Goal: Task Accomplishment & Management: Manage account settings

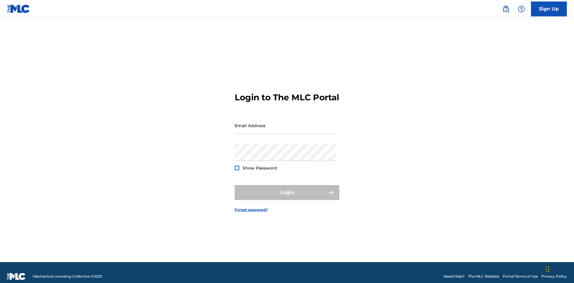
scroll to position [8, 0]
click at [285, 123] on input "Email Address" at bounding box center [284, 125] width 101 height 17
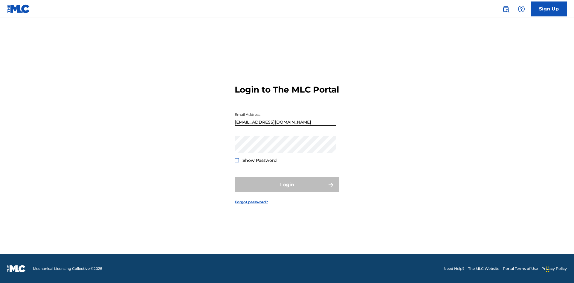
scroll to position [0, 14]
type input "[EMAIL_ADDRESS][DOMAIN_NAME]"
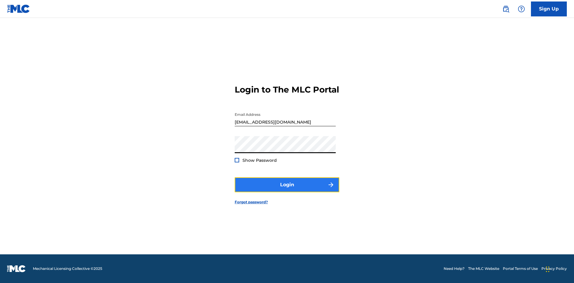
click at [287, 190] on button "Login" at bounding box center [286, 184] width 105 height 15
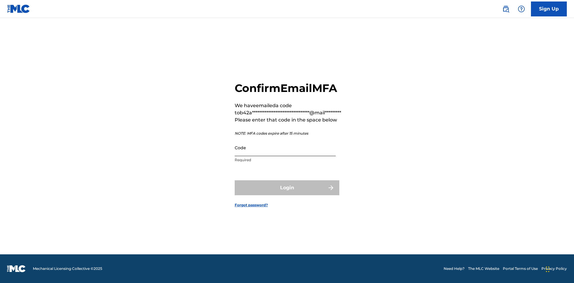
click at [285, 148] on input "Code" at bounding box center [284, 147] width 101 height 17
type input "789781"
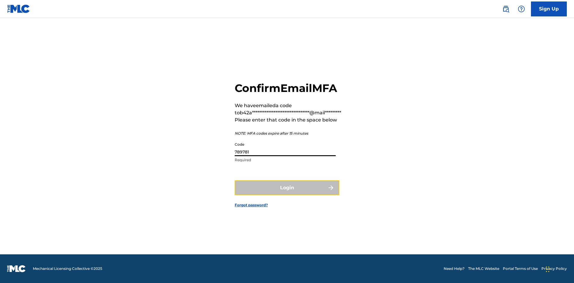
click at [287, 188] on button "Login" at bounding box center [286, 187] width 105 height 15
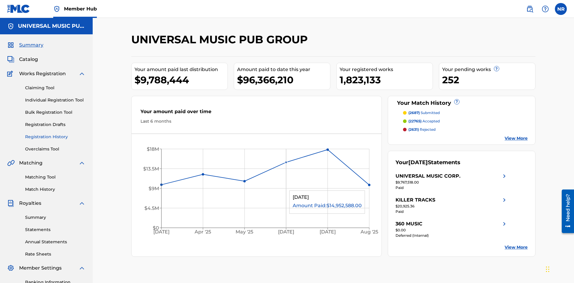
click at [55, 134] on link "Registration History" at bounding box center [55, 137] width 60 height 6
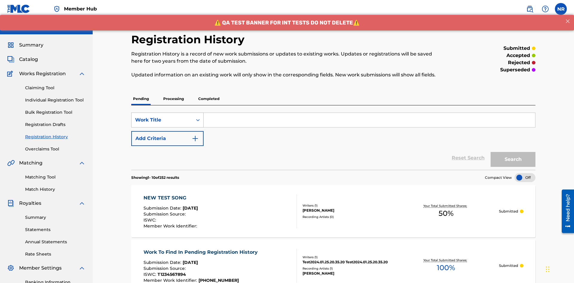
click at [162, 116] on div "Work Title" at bounding box center [162, 119] width 54 height 7
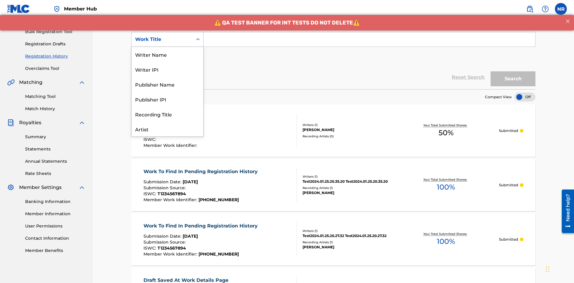
scroll to position [30, 0]
click at [167, 129] on div "Work Title" at bounding box center [167, 129] width 72 height 15
click at [167, 50] on button "Add Criteria" at bounding box center [167, 57] width 72 height 15
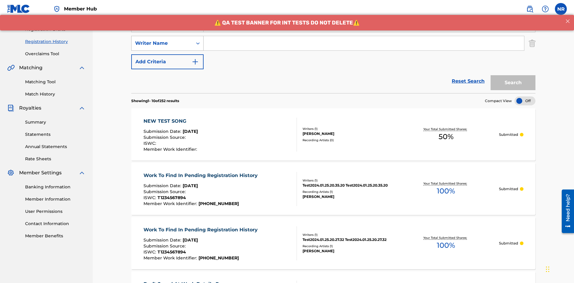
click at [162, 40] on div "Writer Name" at bounding box center [162, 43] width 54 height 7
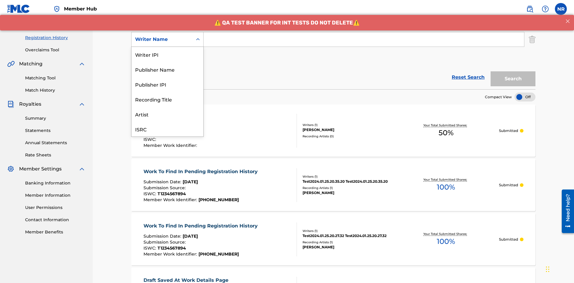
scroll to position [15, 0]
click at [167, 84] on div "Recording Title" at bounding box center [167, 84] width 72 height 15
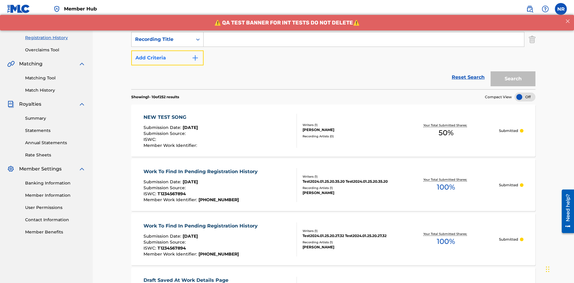
click at [167, 50] on button "Add Criteria" at bounding box center [167, 57] width 72 height 15
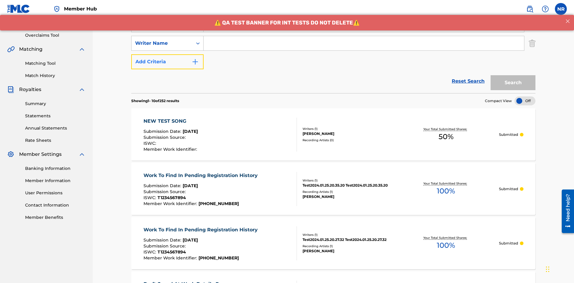
scroll to position [118, 0]
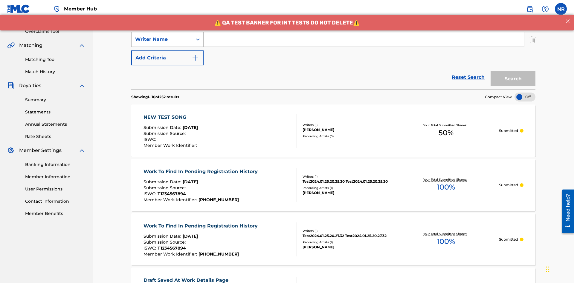
click at [162, 39] on div "Writer Name" at bounding box center [162, 39] width 54 height 7
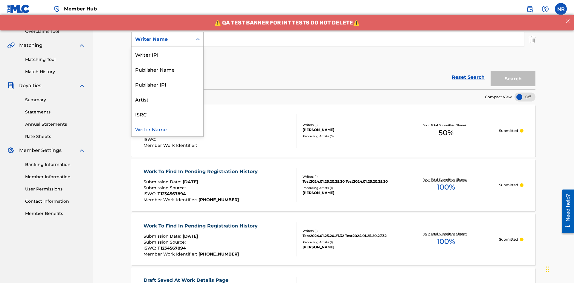
click at [167, 114] on div "ISRC" at bounding box center [167, 114] width 72 height 15
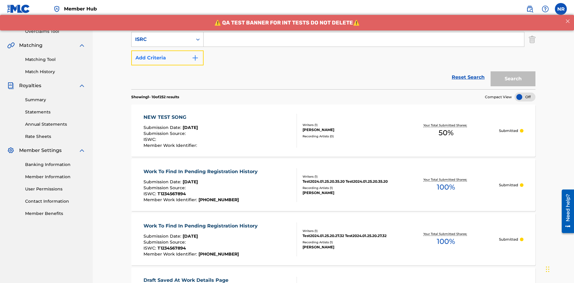
click at [167, 50] on button "Add Criteria" at bounding box center [167, 57] width 72 height 15
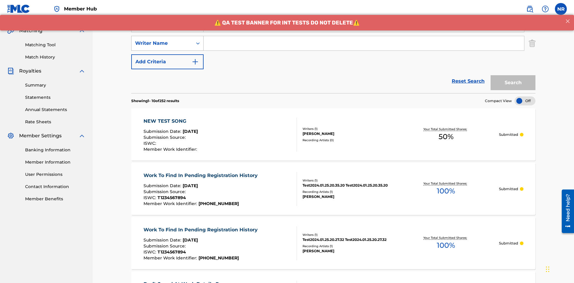
click at [162, 40] on div "Writer Name" at bounding box center [162, 43] width 54 height 7
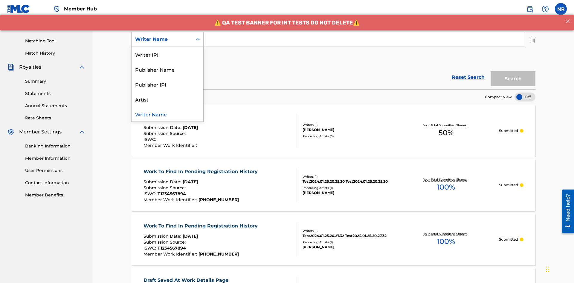
click at [167, 114] on div "Writer Name" at bounding box center [167, 114] width 72 height 15
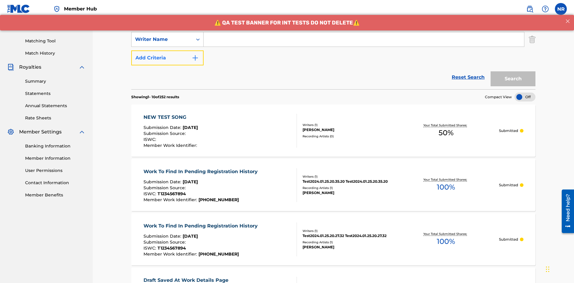
click at [167, 50] on button "Add Criteria" at bounding box center [167, 57] width 72 height 15
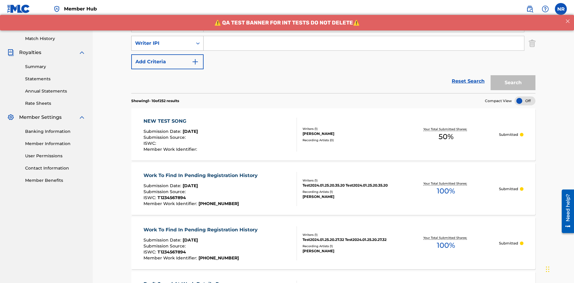
click at [162, 40] on div "Writer IPI" at bounding box center [162, 43] width 54 height 7
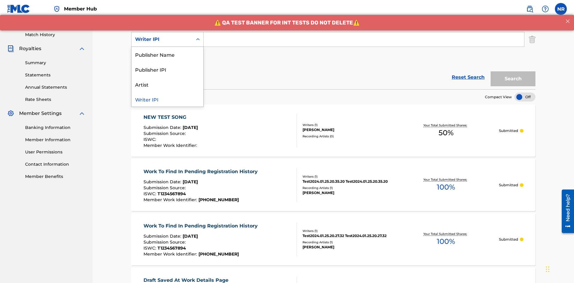
click at [167, 54] on div "Publisher Name" at bounding box center [167, 54] width 72 height 15
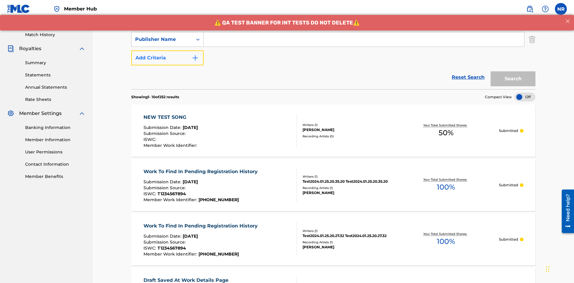
click at [167, 50] on button "Add Criteria" at bounding box center [167, 57] width 72 height 15
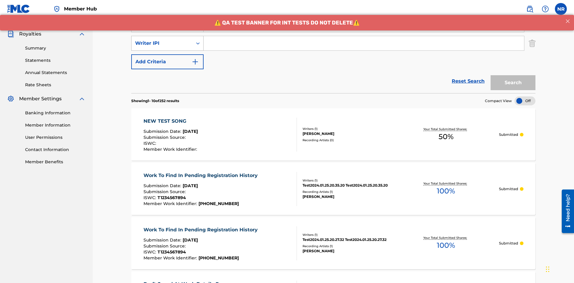
click at [162, 40] on div "Writer IPI" at bounding box center [162, 43] width 54 height 7
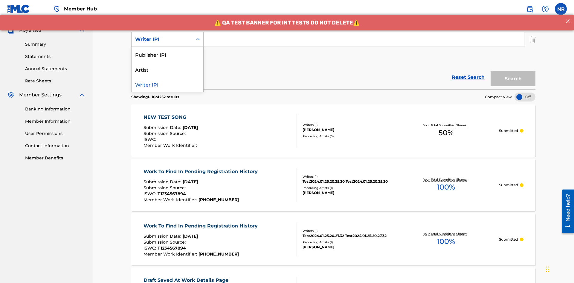
click at [167, 54] on div "Publisher IPI" at bounding box center [167, 54] width 72 height 15
click at [167, 50] on button "Add Criteria" at bounding box center [167, 57] width 72 height 15
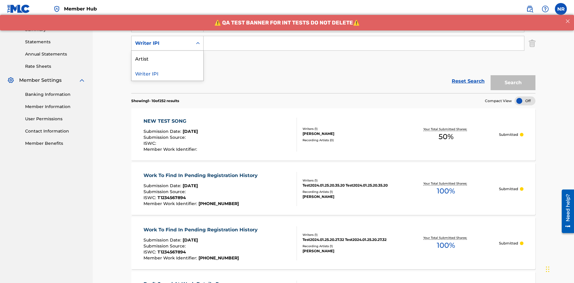
scroll to position [192, 0]
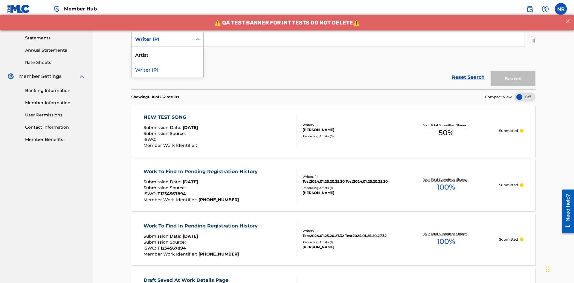
click at [167, 54] on div "Artist" at bounding box center [167, 54] width 72 height 15
click at [167, 50] on button "Add Criteria" at bounding box center [167, 57] width 72 height 15
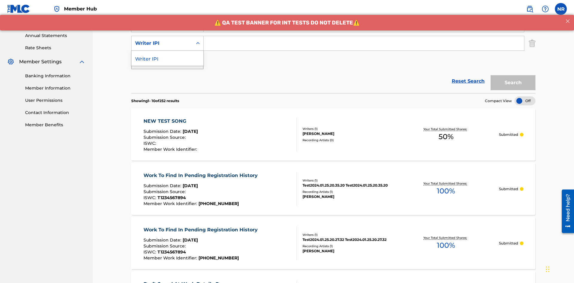
scroll to position [210, 0]
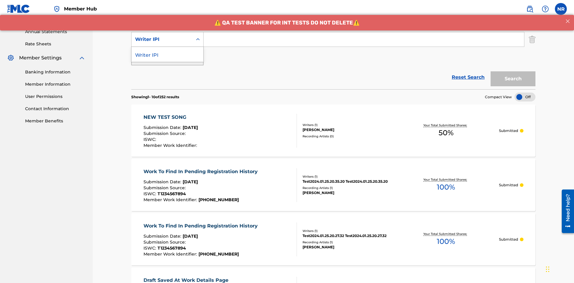
click at [167, 54] on div "Writer IPI" at bounding box center [167, 54] width 72 height 15
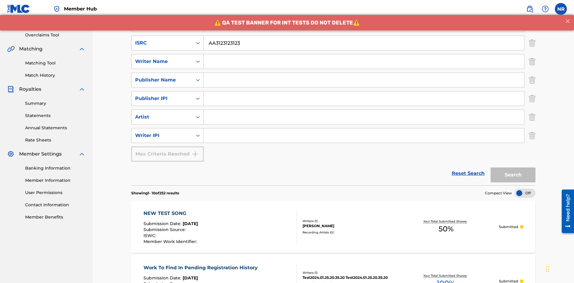
type input "AA3123123123"
click at [369, 13] on input "Search Form" at bounding box center [368, 6] width 331 height 14
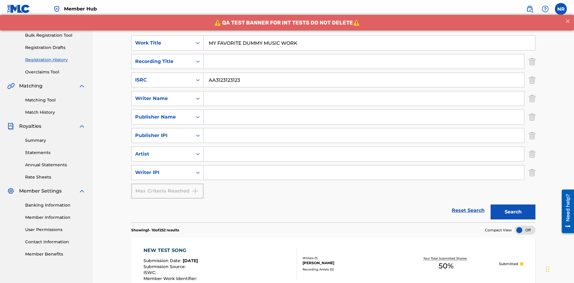
type input "MY FAVORITE DUMMY MUSIC WORK"
click at [364, 91] on input "Search Form" at bounding box center [363, 98] width 320 height 14
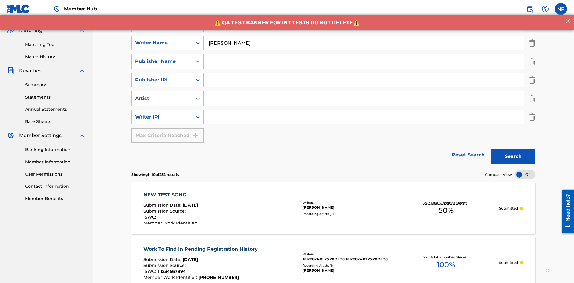
type input "[PERSON_NAME]"
click at [364, 110] on input "Search Form" at bounding box center [363, 117] width 320 height 14
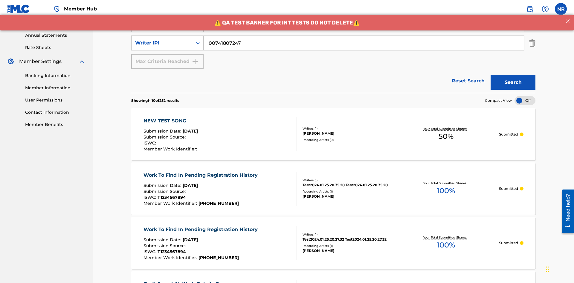
type input "00741807247"
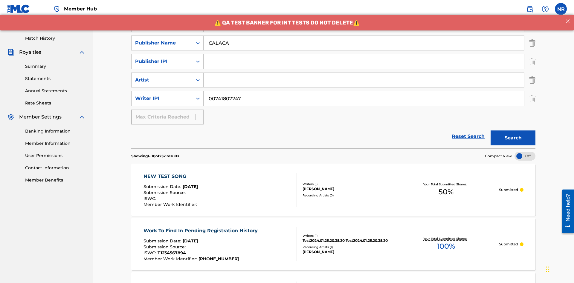
type input "CALACA"
click at [364, 54] on input "Search Form" at bounding box center [363, 61] width 320 height 14
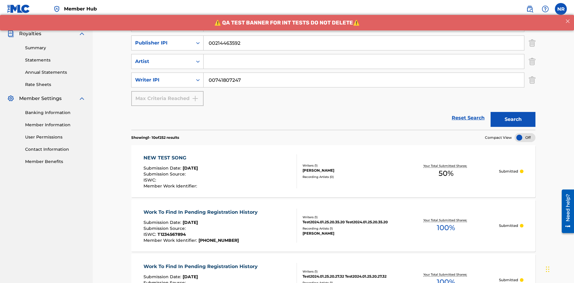
type input "00214463592"
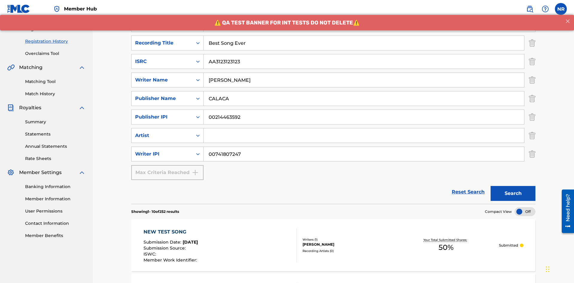
type input "Best Song Ever"
click at [364, 128] on input "Search Form" at bounding box center [363, 135] width 320 height 14
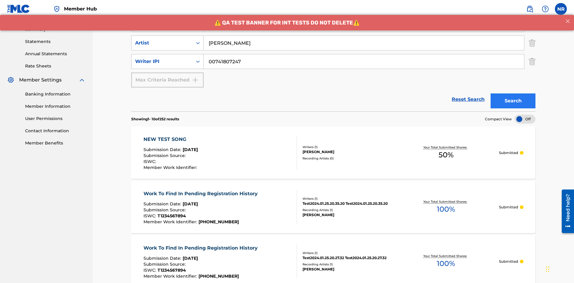
type input "[PERSON_NAME]"
click at [513, 93] on button "Search" at bounding box center [512, 100] width 45 height 15
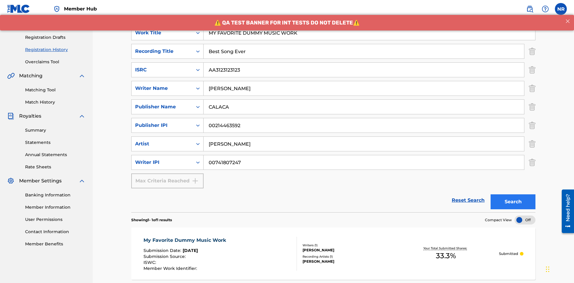
scroll to position [150, 0]
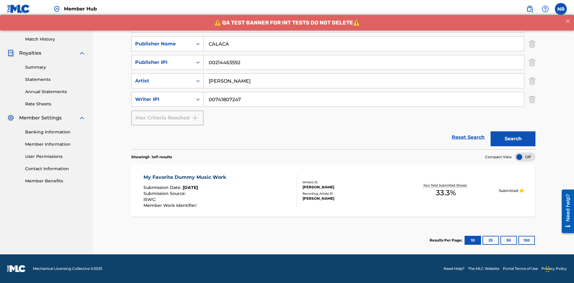
click at [185, 177] on div "My Favorite Dummy Music Work" at bounding box center [185, 177] width 85 height 7
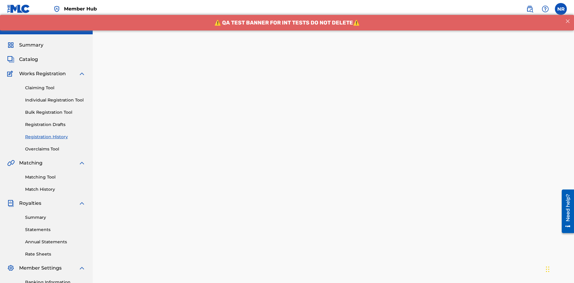
scroll to position [176, 0]
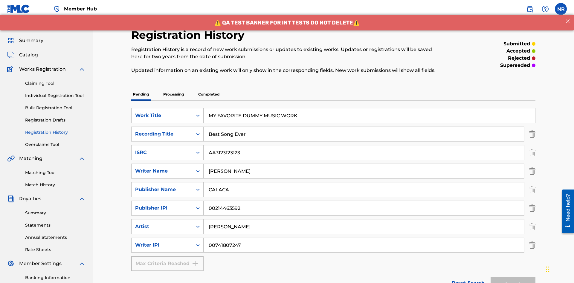
scroll to position [87, 0]
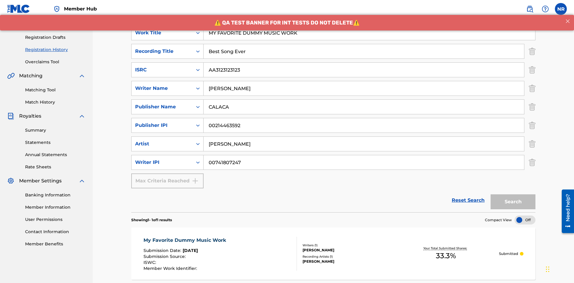
click at [173, 18] on p "Processing" at bounding box center [173, 11] width 24 height 13
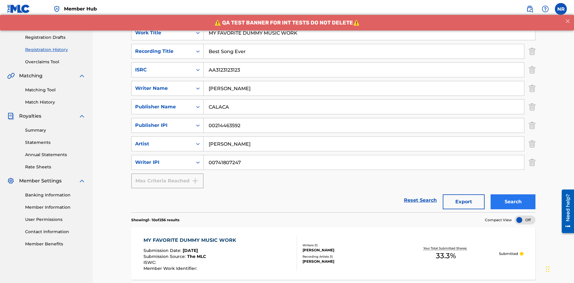
scroll to position [288, 0]
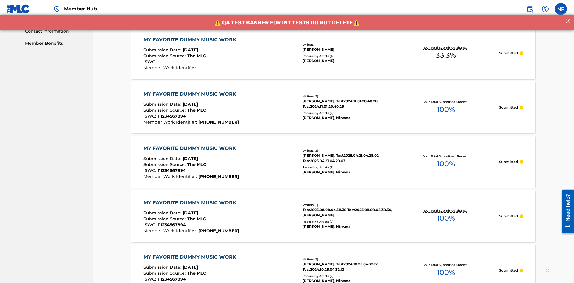
click at [190, 39] on div "MY FAVORITE DUMMY MUSIC WORK" at bounding box center [191, 39] width 96 height 7
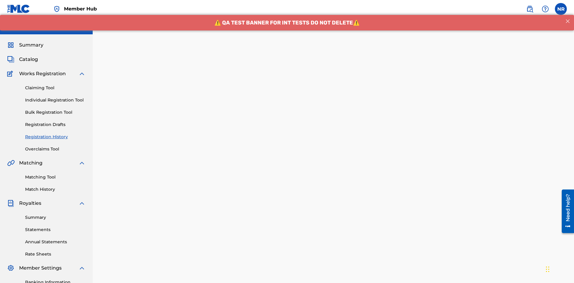
scroll to position [176, 0]
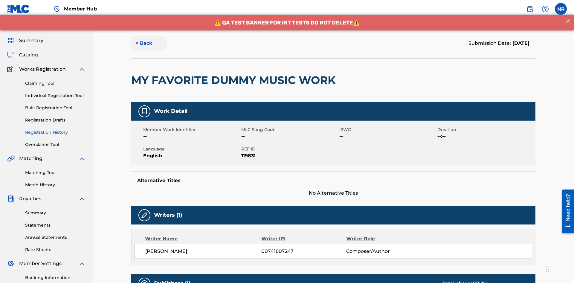
click at [149, 43] on button "< Back" at bounding box center [149, 43] width 36 height 15
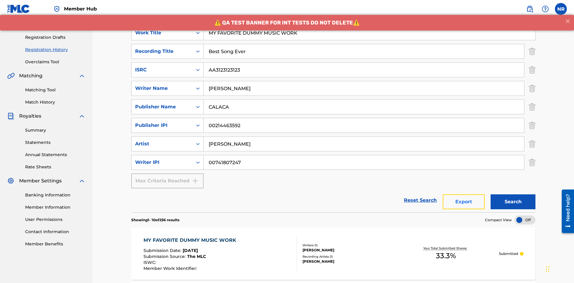
click at [463, 194] on button "Export" at bounding box center [463, 201] width 42 height 15
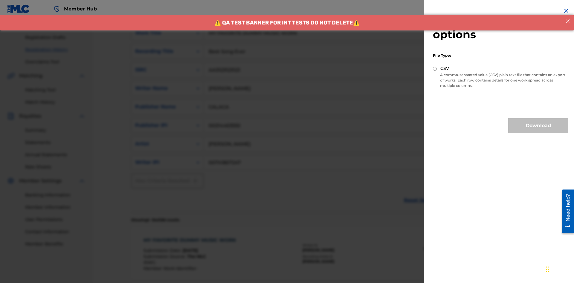
scroll to position [246, 0]
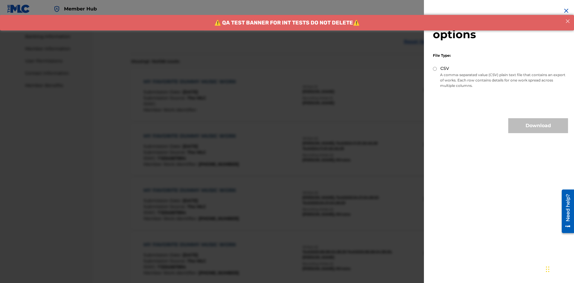
click at [435, 69] on input "CSV" at bounding box center [435, 69] width 4 height 4
radio input "true"
click at [538, 126] on button "Download" at bounding box center [538, 125] width 60 height 15
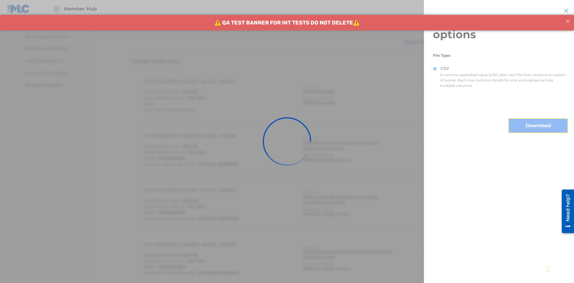
scroll to position [359, 0]
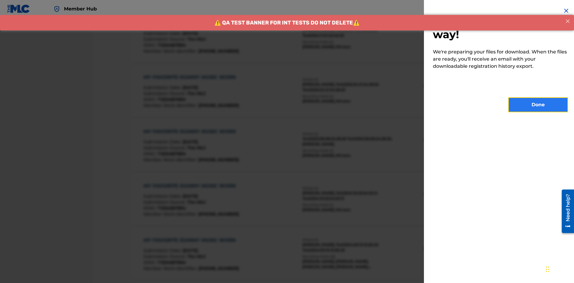
click at [538, 105] on button "Done" at bounding box center [538, 104] width 60 height 15
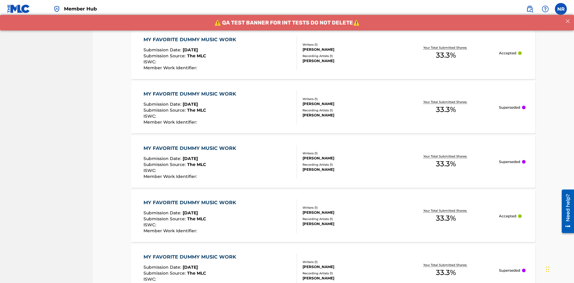
click at [190, 39] on div "MY FAVORITE DUMMY MUSIC WORK" at bounding box center [191, 39] width 96 height 7
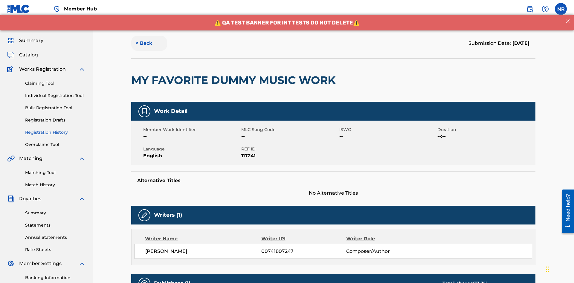
click at [149, 43] on button "< Back" at bounding box center [149, 43] width 36 height 15
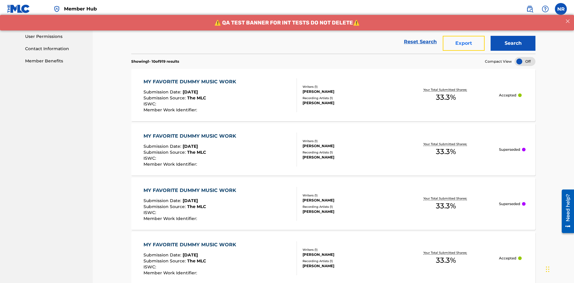
click at [463, 43] on button "Export" at bounding box center [463, 43] width 42 height 15
